Goal: Obtain resource: Download file/media

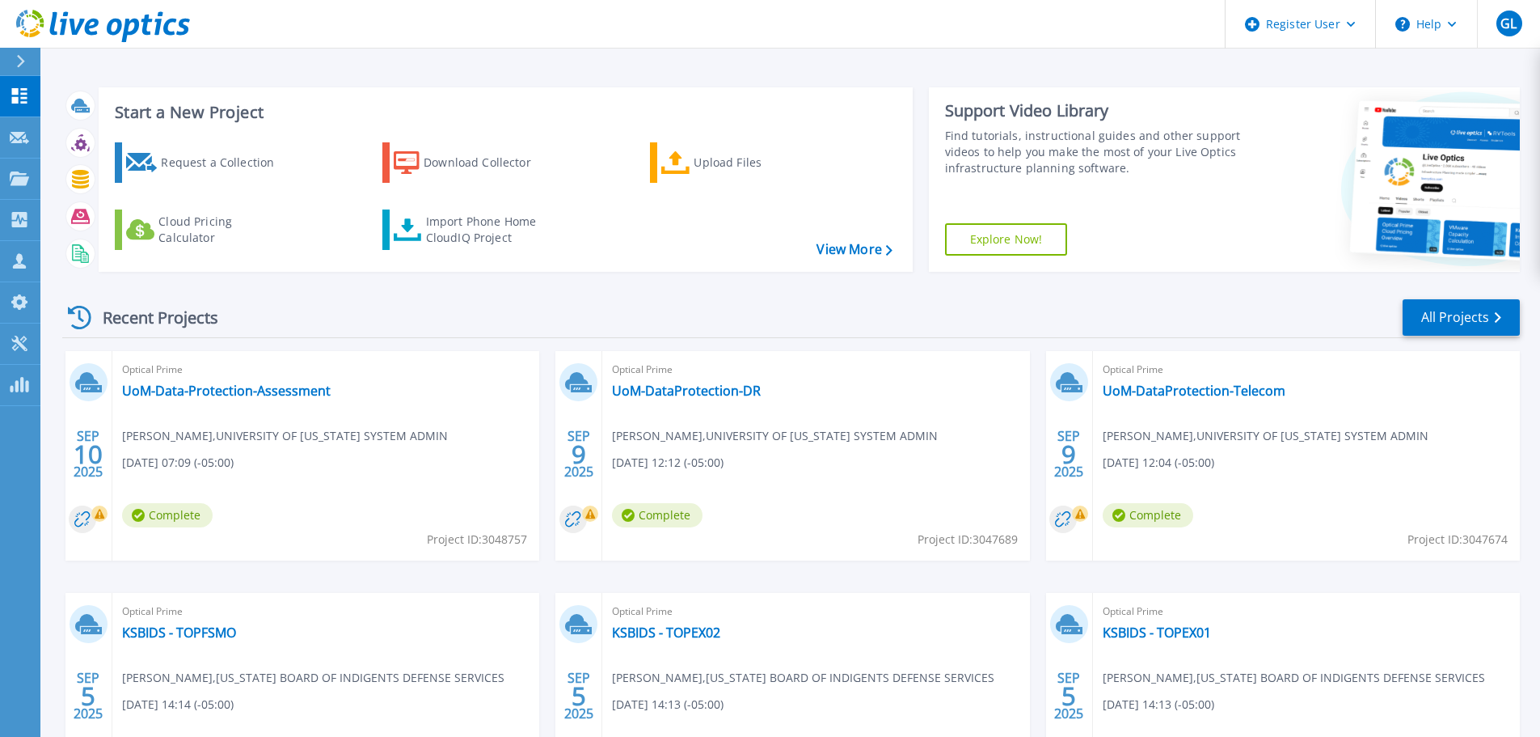
scroll to position [78, 0]
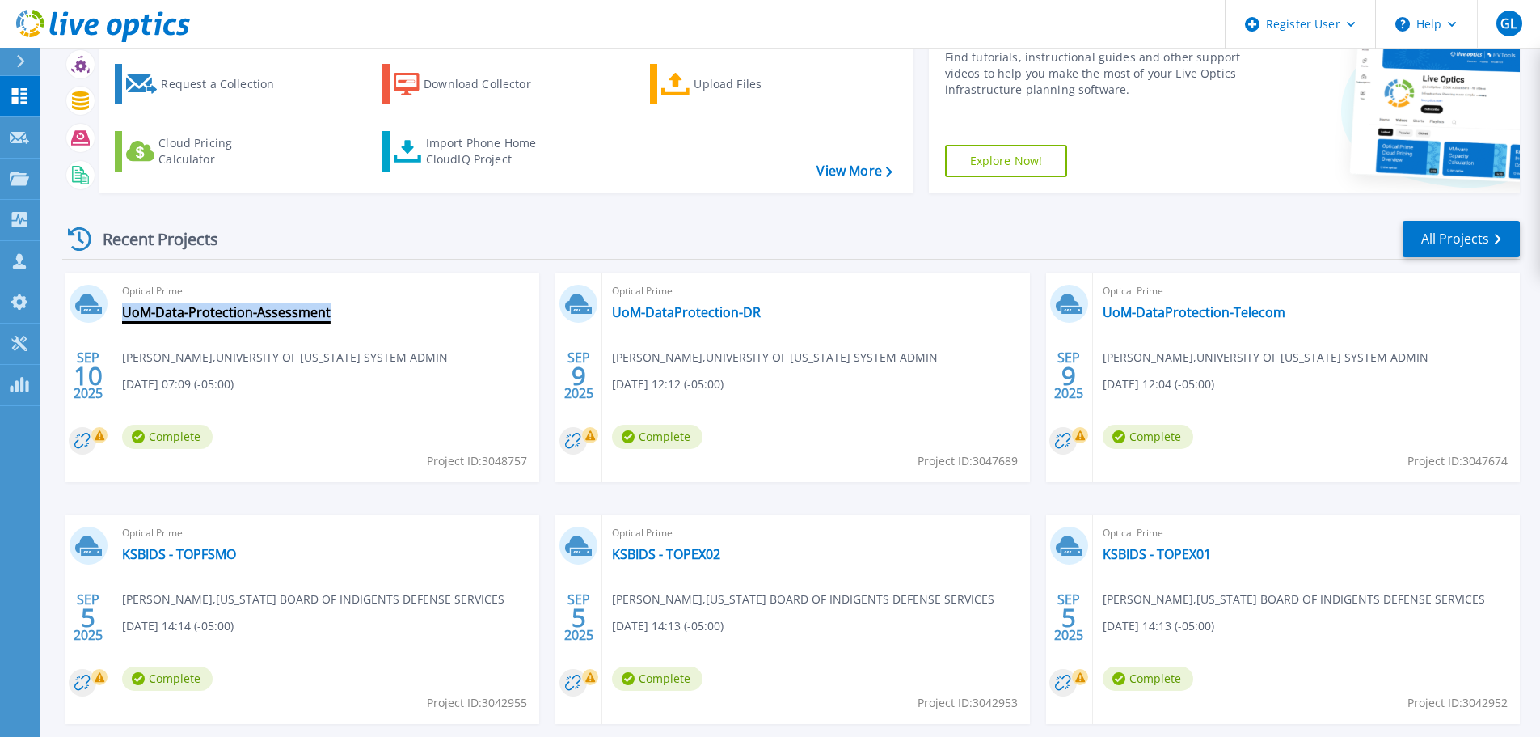
drag, startPoint x: 340, startPoint y: 314, endPoint x: 324, endPoint y: 312, distance: 15.4
click at [324, 312] on div "Optical Prime UoM-Data-Protection-Assessment Nicholas S. Partise , UNIVERSITY O…" at bounding box center [325, 377] width 427 height 209
copy div "UoM-Data-Protection-Assessment"
click at [200, 311] on link "UoM-Data-Protection-Assessment" at bounding box center [226, 312] width 209 height 16
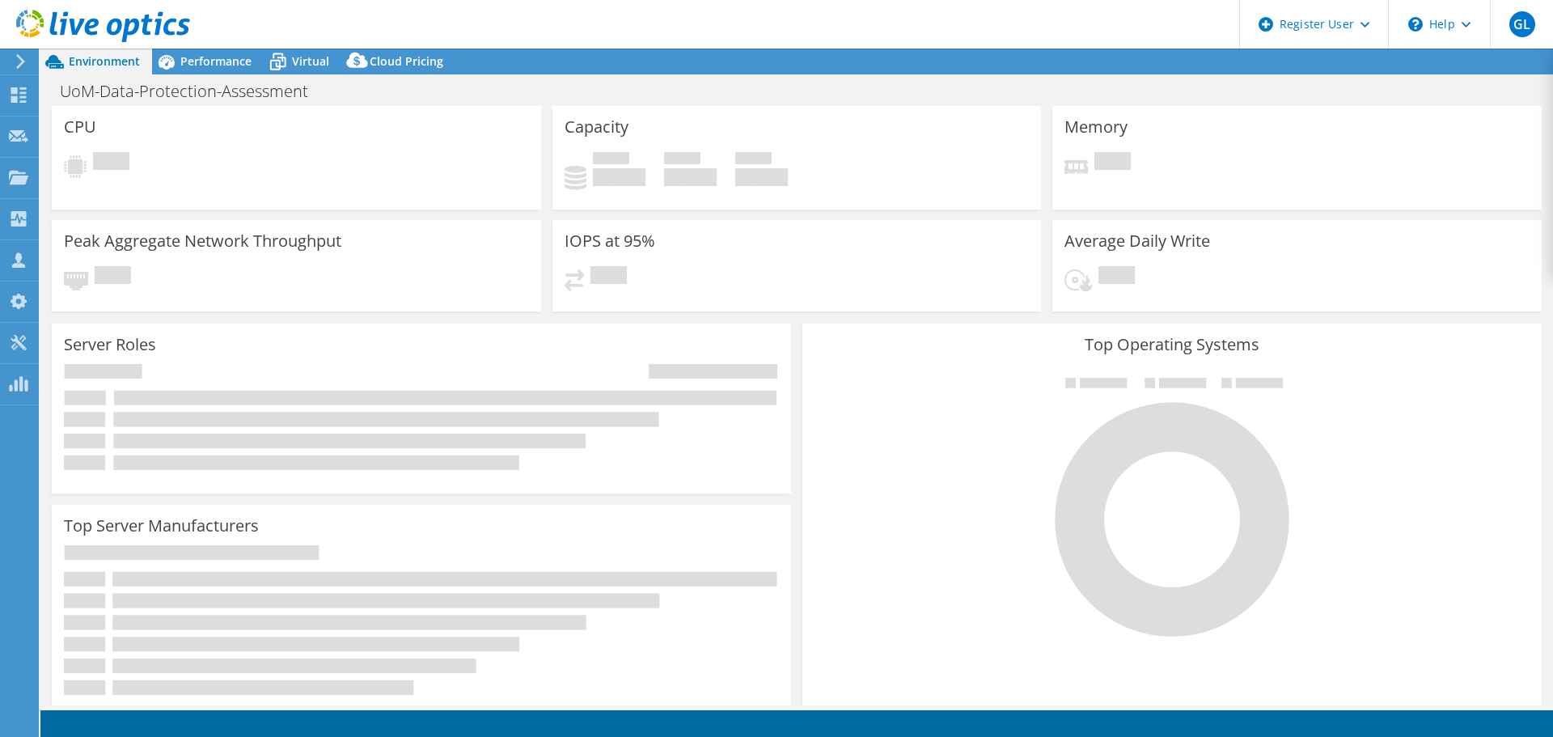
select select "USD"
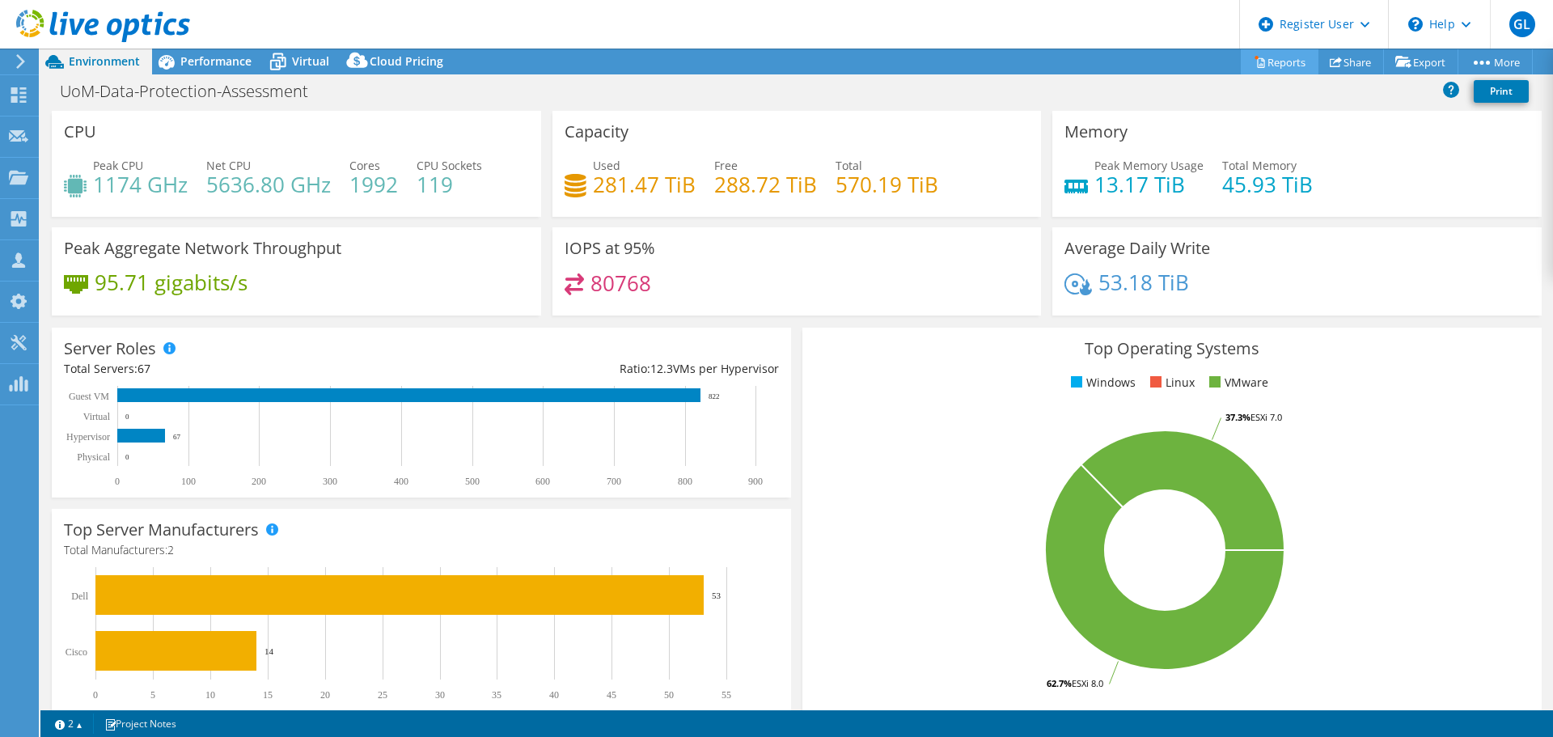
click at [1260, 52] on link "Reports" at bounding box center [1279, 61] width 78 height 25
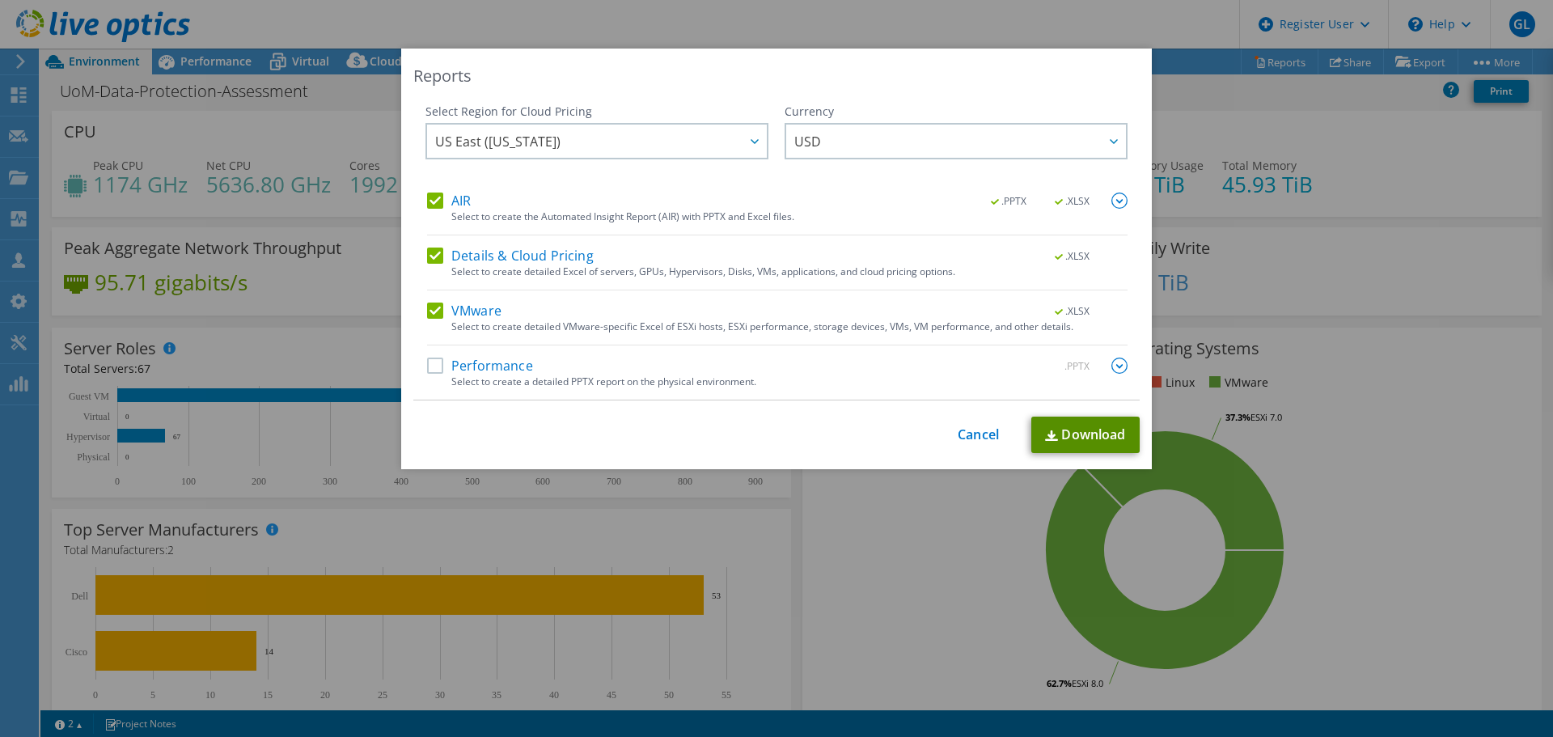
click at [1068, 430] on link "Download" at bounding box center [1085, 434] width 108 height 36
click at [977, 438] on link "Cancel" at bounding box center [977, 434] width 41 height 15
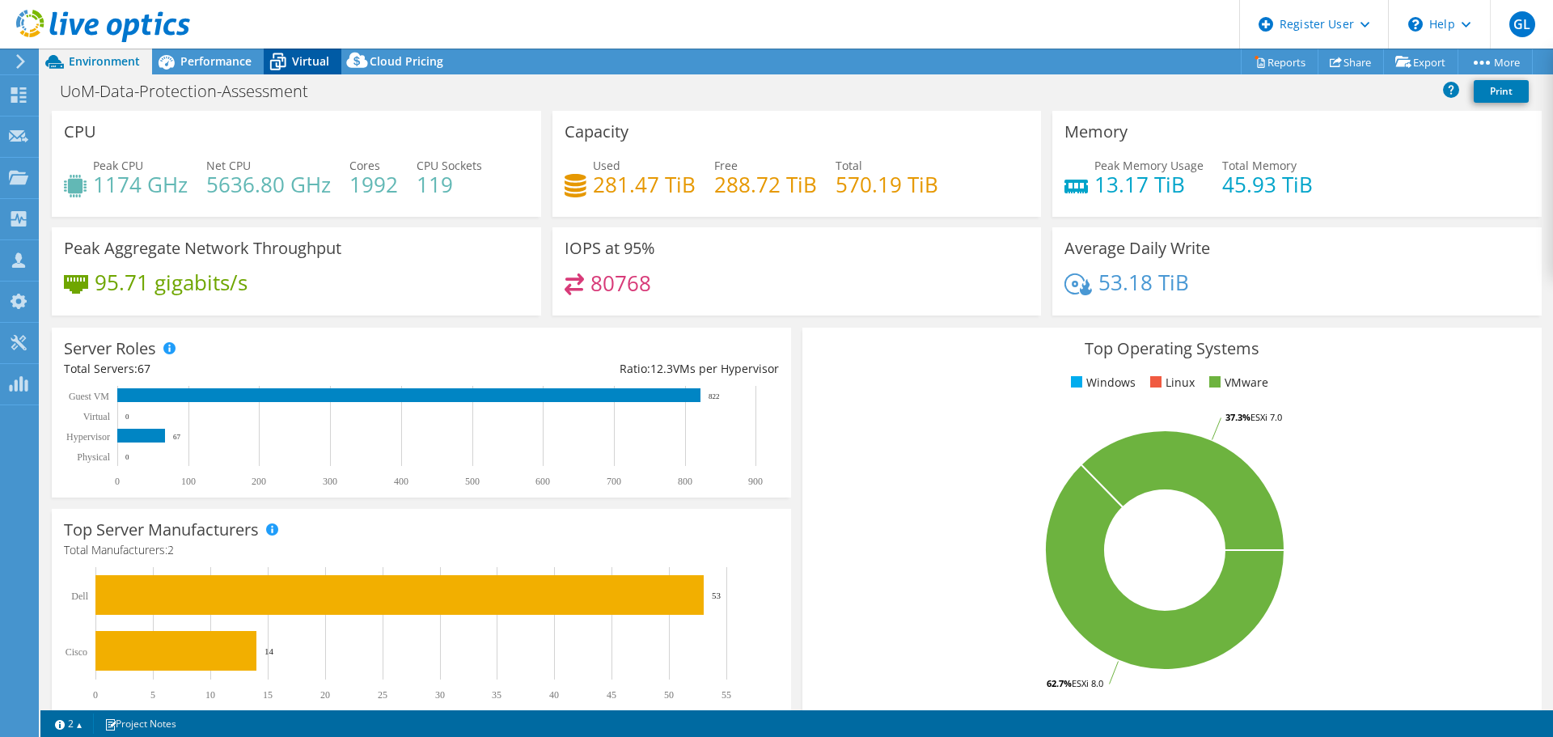
click at [289, 54] on icon at bounding box center [278, 62] width 28 height 28
